Goal: Check status: Check status

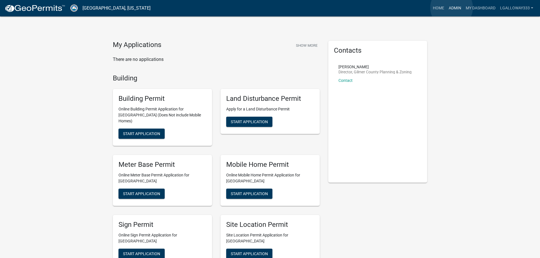
click at [452, 8] on link "Admin" at bounding box center [455, 8] width 17 height 11
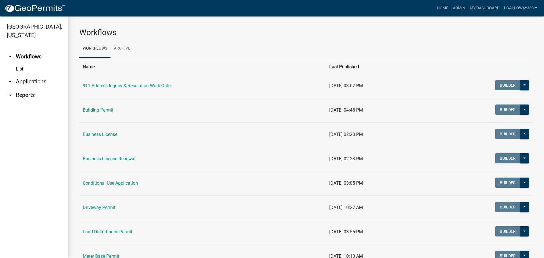
click at [37, 79] on link "arrow_drop_down Applications" at bounding box center [34, 82] width 68 height 14
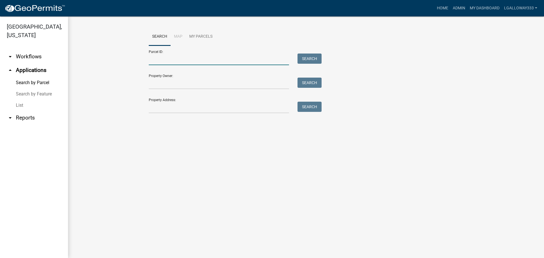
click at [160, 61] on input "Parcel ID:" at bounding box center [219, 60] width 140 height 12
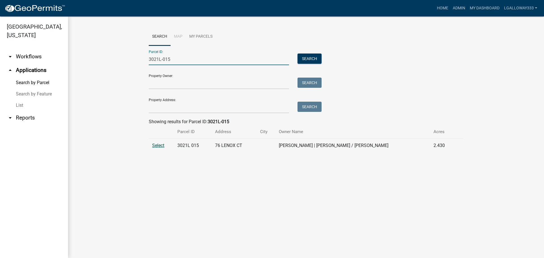
type input "3021L-015"
click at [160, 147] on span "Select" at bounding box center [158, 145] width 12 height 5
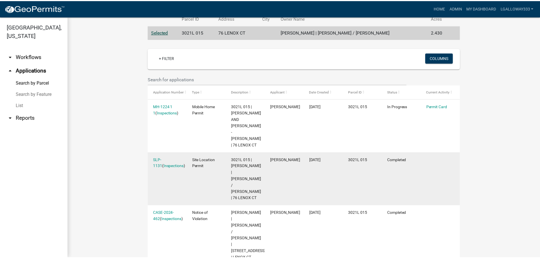
scroll to position [142, 0]
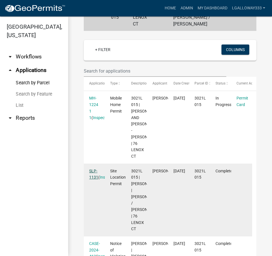
click at [95, 180] on link "SLP-1131" at bounding box center [93, 174] width 9 height 11
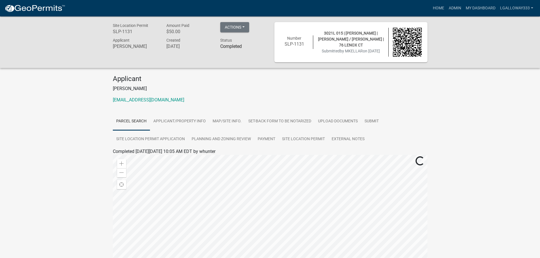
click at [163, 98] on p "[EMAIL_ADDRESS][DOMAIN_NAME]" at bounding box center [270, 100] width 315 height 7
click at [230, 141] on link "Planning and Zoning Review" at bounding box center [221, 139] width 66 height 18
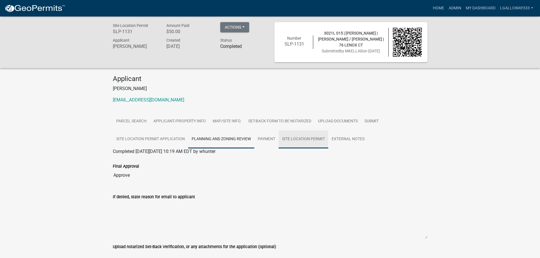
click at [291, 137] on link "Site Location Permit" at bounding box center [304, 139] width 50 height 18
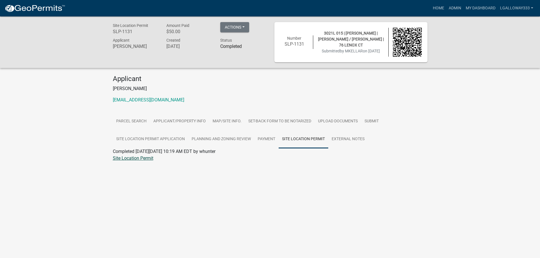
click at [138, 160] on link "Site Location Permit" at bounding box center [133, 158] width 41 height 5
